Goal: Task Accomplishment & Management: Manage account settings

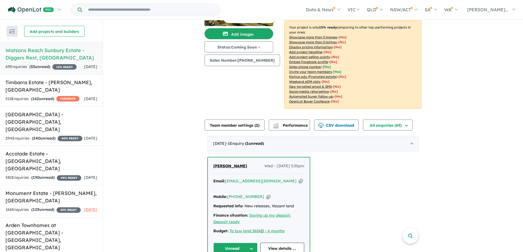
scroll to position [82, 0]
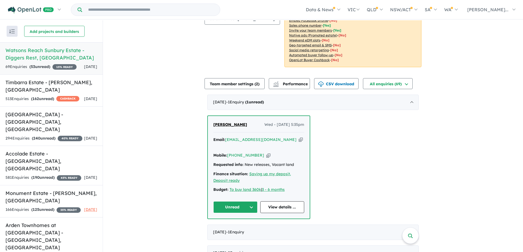
click at [248, 173] on div "[PERSON_NAME] Wed - [DATE] 5:35pm Email: [EMAIL_ADDRESS][DOMAIN_NAME] Copied! M…" at bounding box center [259, 167] width 102 height 103
click at [247, 173] on button "Unread" at bounding box center [235, 208] width 44 height 12
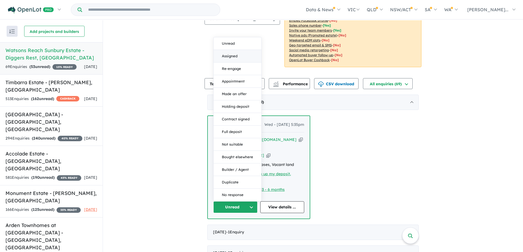
click at [235, 50] on button "Assigned" at bounding box center [238, 56] width 48 height 13
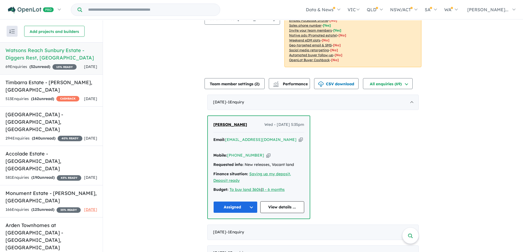
click at [266, 153] on icon "button" at bounding box center [268, 156] width 4 height 6
click at [299, 140] on icon "button" at bounding box center [301, 140] width 4 height 6
drag, startPoint x: 243, startPoint y: 126, endPoint x: 208, endPoint y: 126, distance: 35.4
click at [208, 126] on div "[PERSON_NAME] Wed - [DATE] 5:35pm Email: [EMAIL_ADDRESS][DOMAIN_NAME] Copied! M…" at bounding box center [259, 167] width 102 height 103
copy span "[PERSON_NAME]"
